Goal: Task Accomplishment & Management: Manage account settings

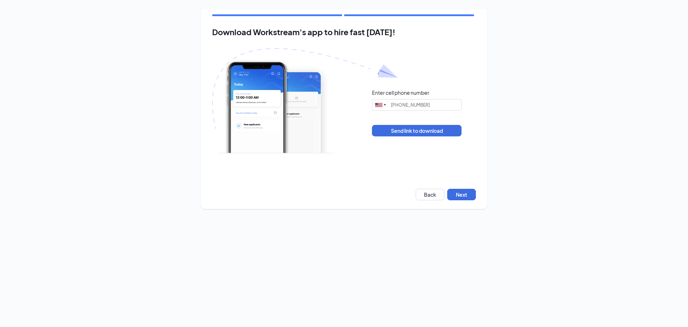
type input "(629) 213-1659"
click at [464, 192] on button "Next" at bounding box center [461, 194] width 29 height 11
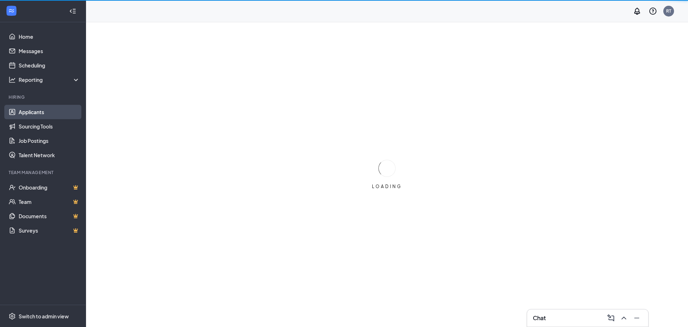
click at [33, 115] on link "Applicants" at bounding box center [49, 112] width 61 height 14
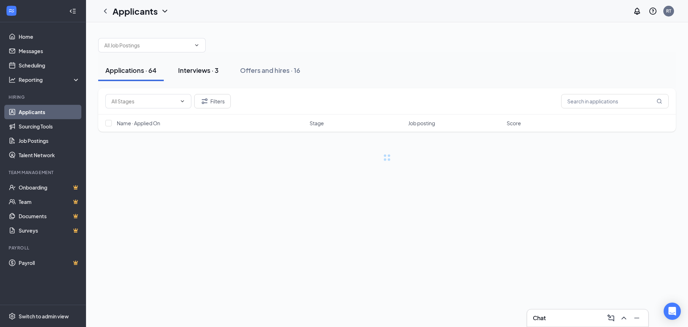
click at [213, 67] on div "Interviews · 3" at bounding box center [198, 70] width 41 height 9
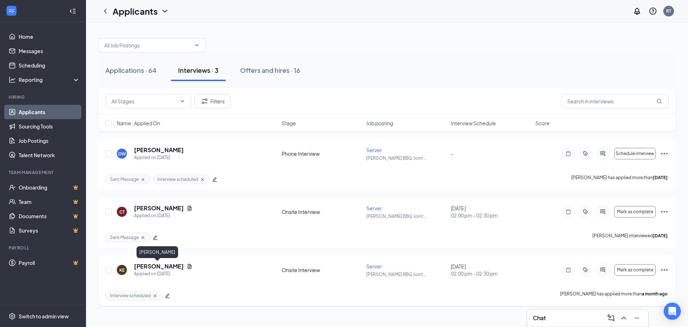
click at [163, 263] on h5 "[PERSON_NAME]" at bounding box center [159, 266] width 50 height 8
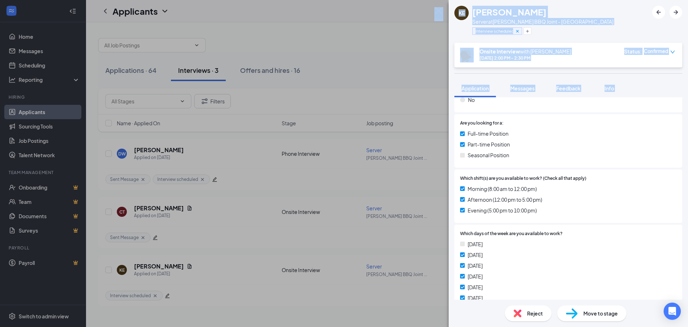
scroll to position [691, 0]
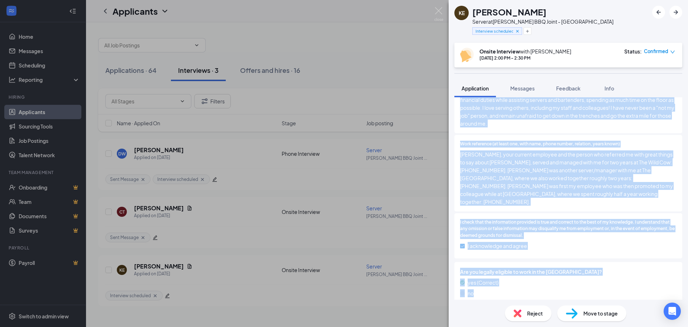
drag, startPoint x: 463, startPoint y: 123, endPoint x: 660, endPoint y: 291, distance: 259.3
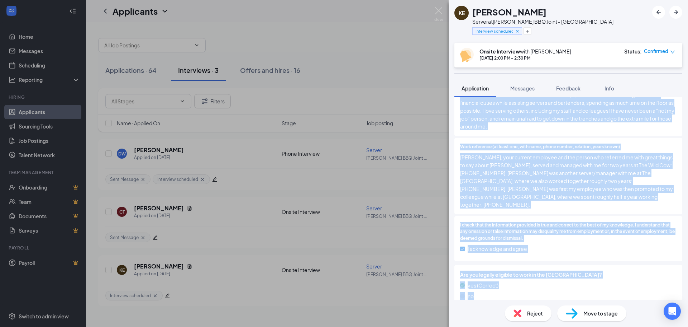
click at [607, 246] on div "I acknowledge and agree" at bounding box center [568, 249] width 217 height 11
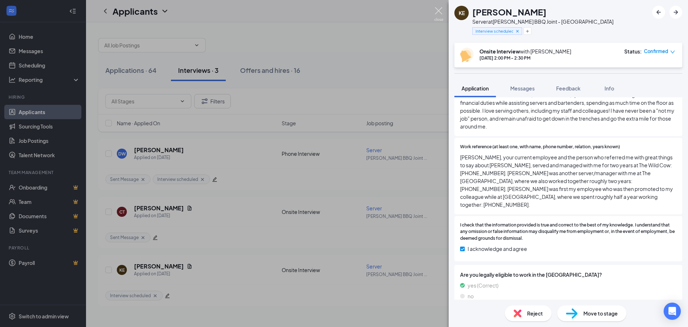
click at [441, 13] on img at bounding box center [438, 14] width 9 height 14
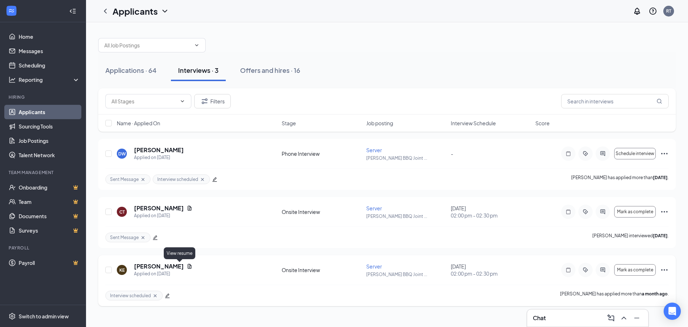
click at [187, 268] on icon "Document" at bounding box center [190, 266] width 6 height 6
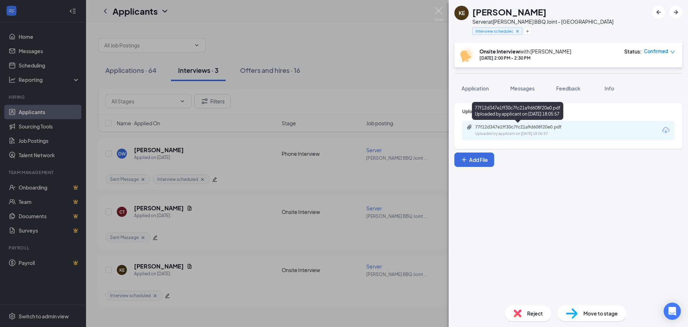
click at [499, 129] on div "77f12d347e1ff30c7fc21a9d608f20e0.pdf" at bounding box center [525, 127] width 100 height 6
